Goal: Task Accomplishment & Management: Manage account settings

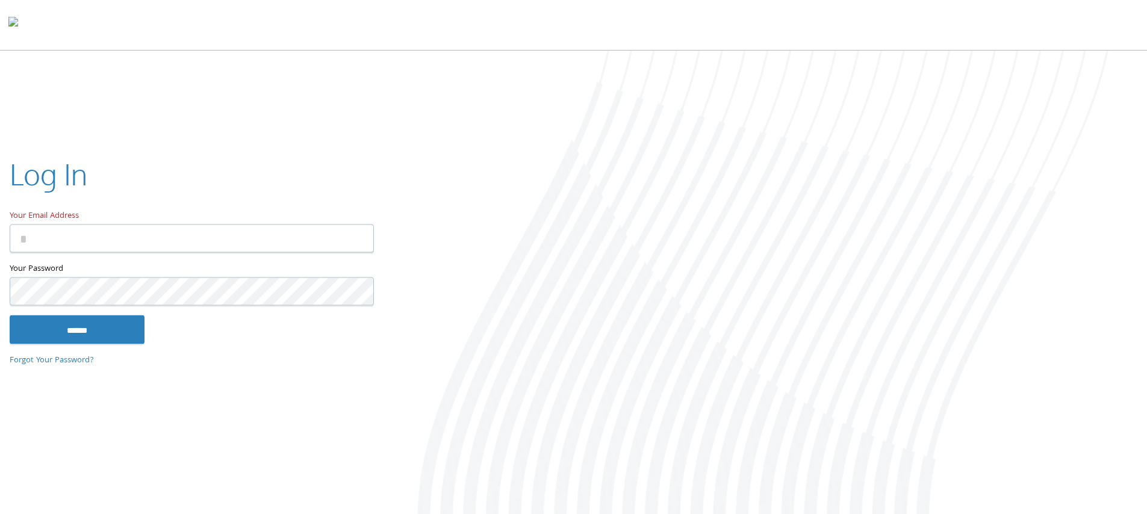
click at [125, 244] on input "Your Email Address" at bounding box center [192, 239] width 364 height 28
type input "**********"
click at [10, 315] on input "******" at bounding box center [77, 329] width 135 height 29
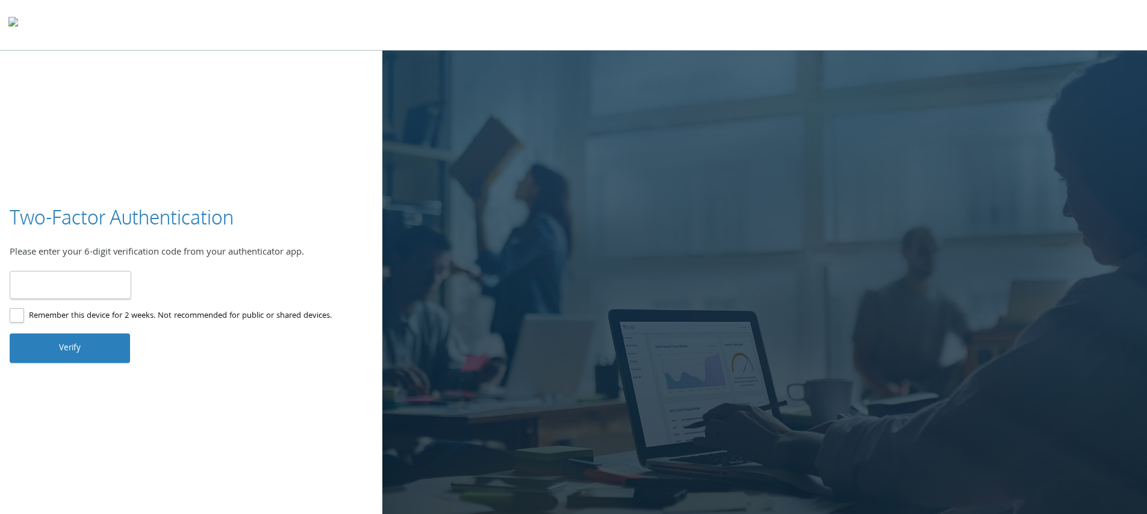
type input "******"
